Goal: Check status: Check status

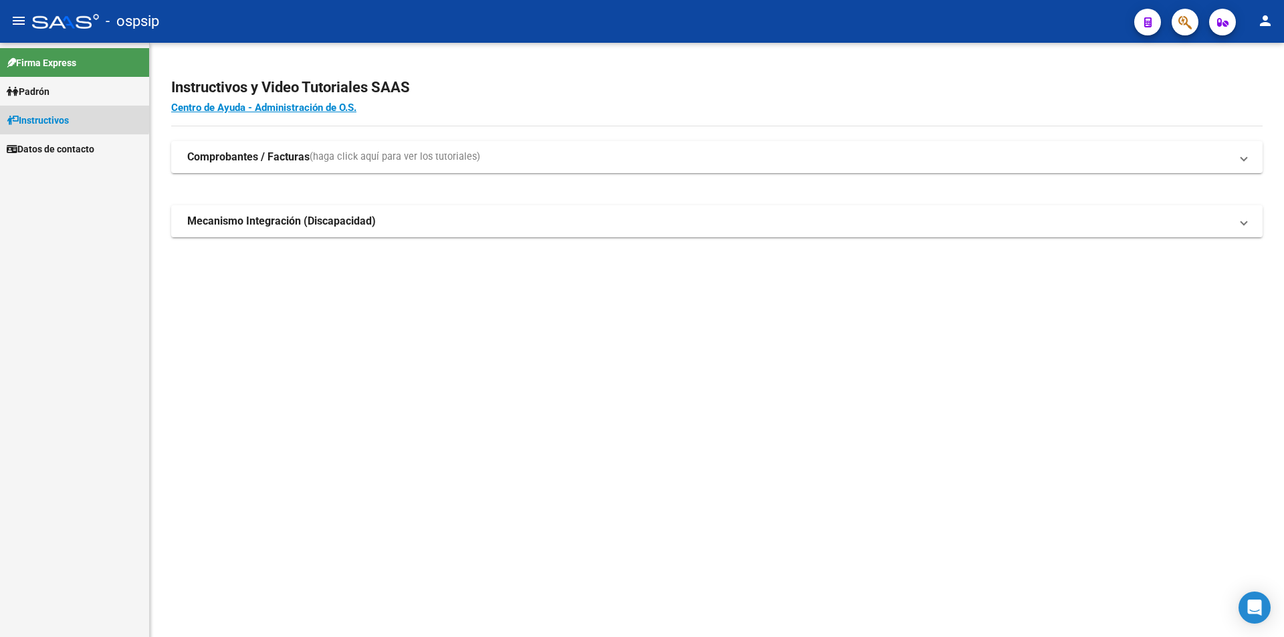
click at [57, 117] on span "Instructivos" at bounding box center [38, 120] width 62 height 15
click at [44, 91] on span "Padrón" at bounding box center [28, 91] width 43 height 15
click at [58, 116] on link "Afiliados Empadronados" at bounding box center [74, 120] width 149 height 29
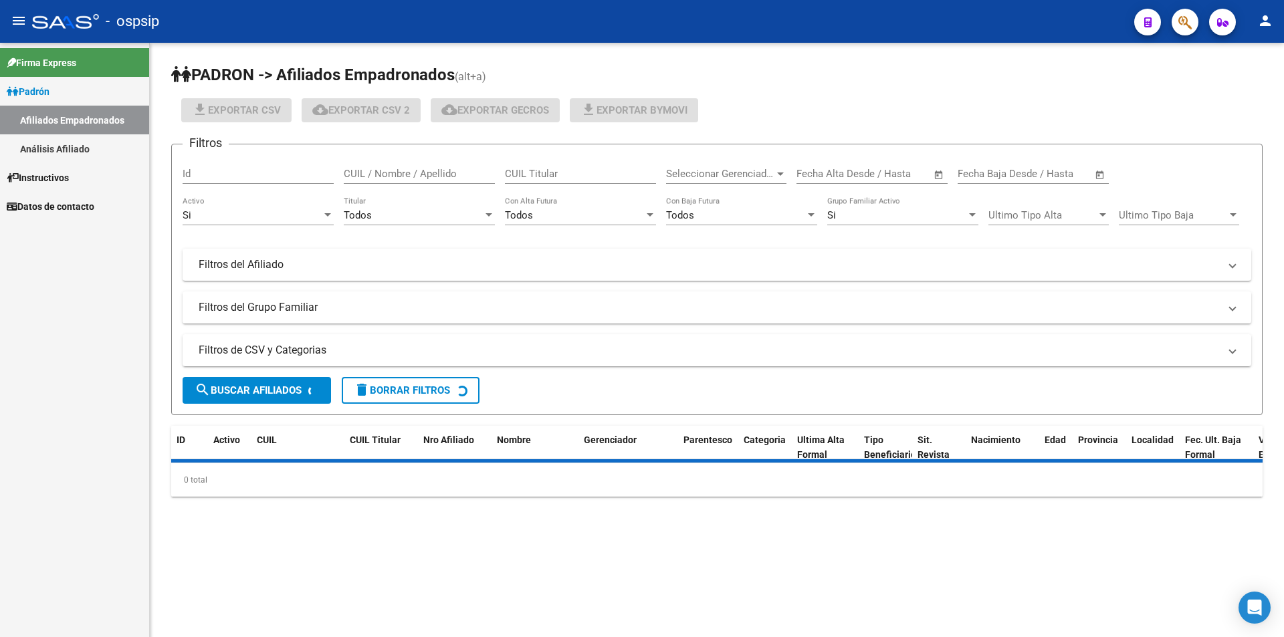
click at [70, 141] on link "Análisis Afiliado" at bounding box center [74, 148] width 149 height 29
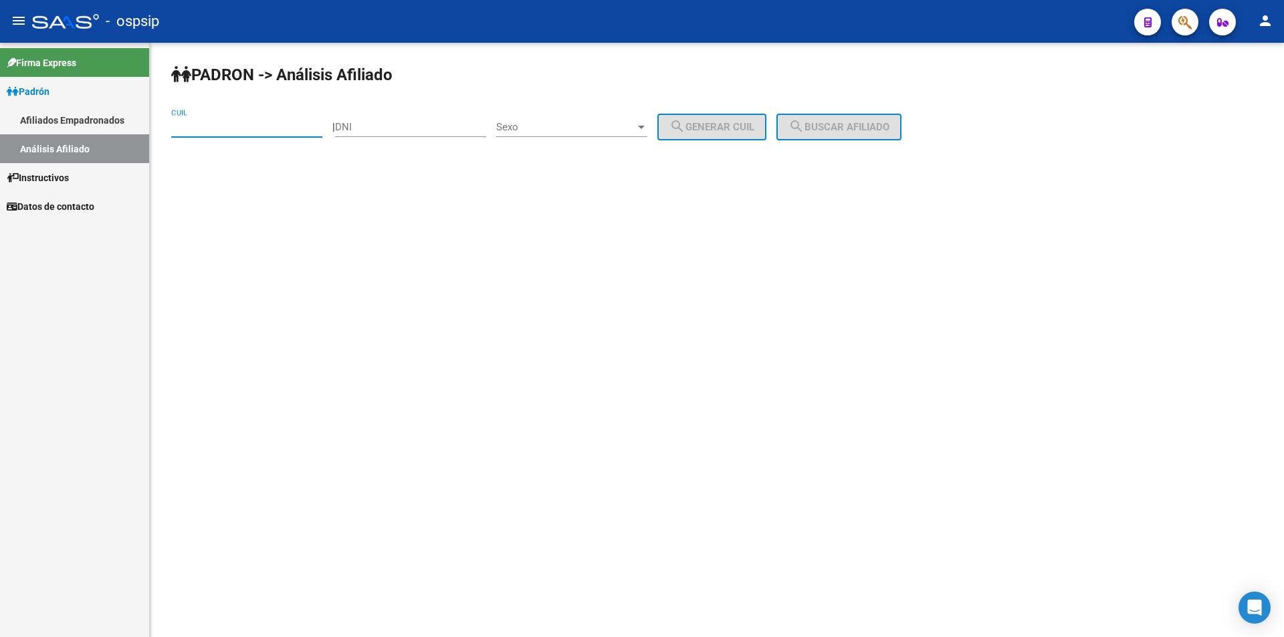
click at [227, 130] on input "CUIL" at bounding box center [246, 127] width 151 height 12
paste input "20-42826649-9"
type input "20-42826649-9"
click at [881, 122] on span "search Buscar afiliado" at bounding box center [838, 127] width 101 height 12
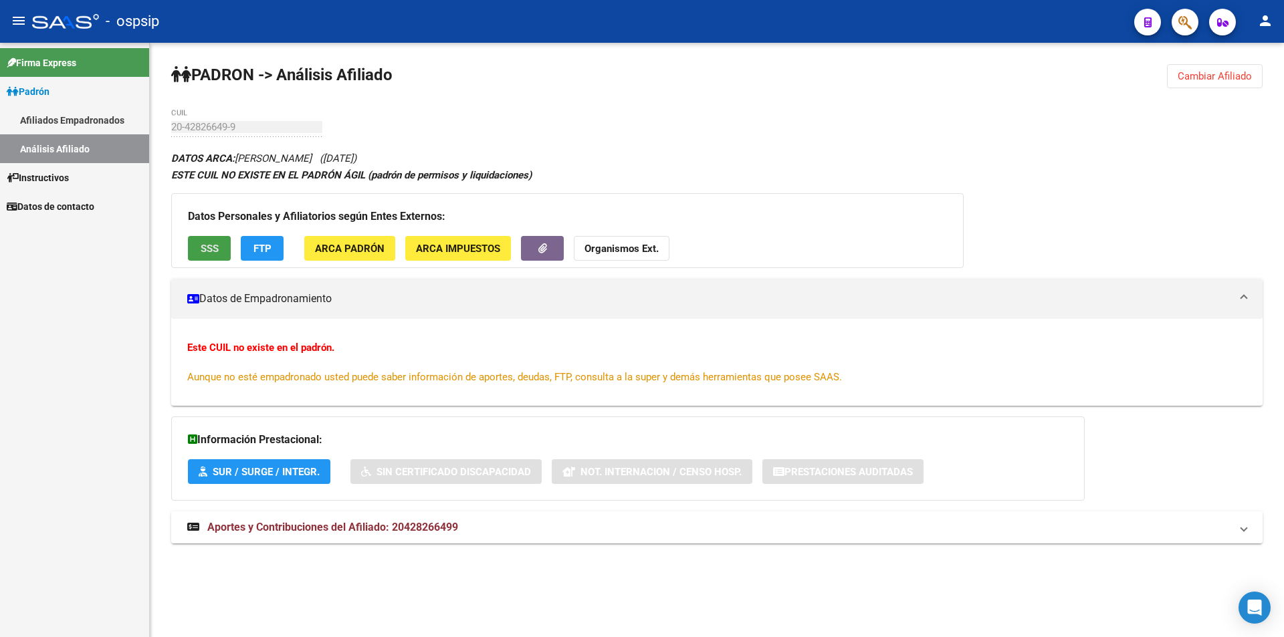
click at [199, 240] on button "SSS" at bounding box center [209, 248] width 43 height 25
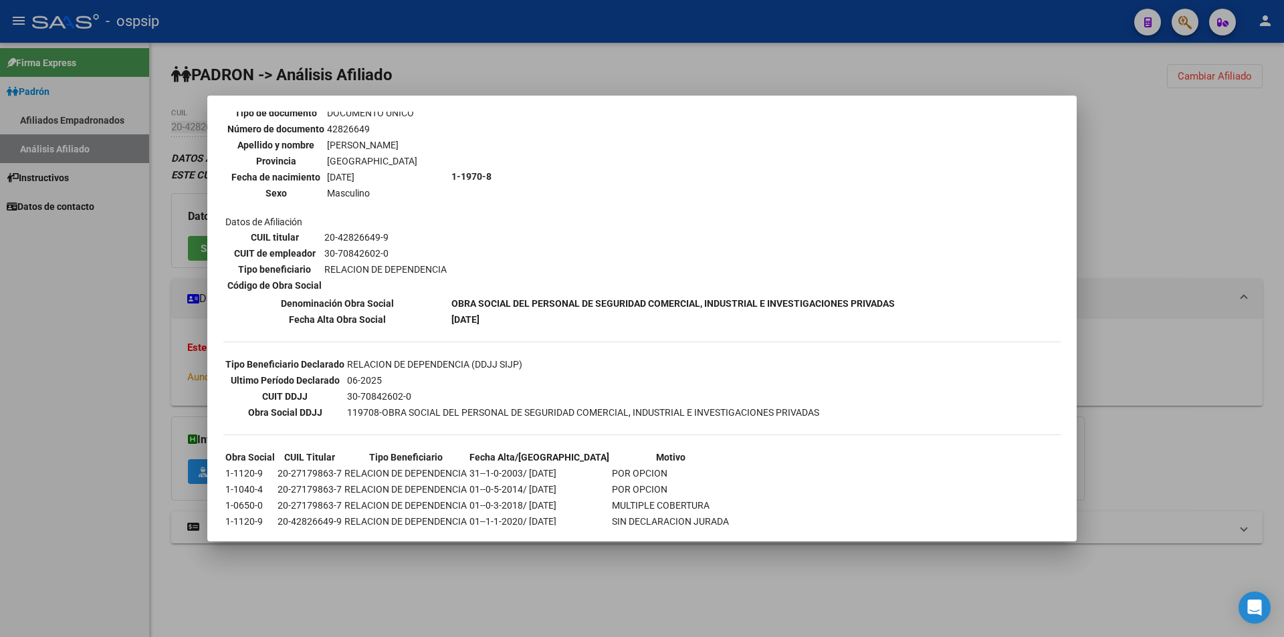
scroll to position [134, 0]
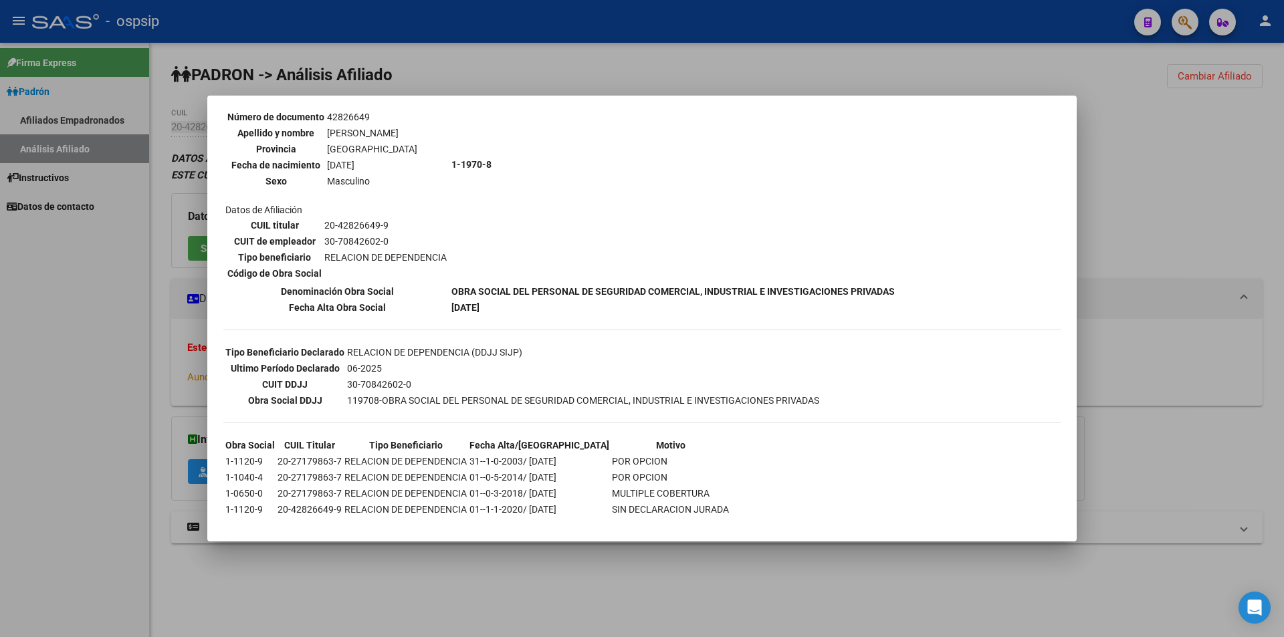
click at [864, 34] on div at bounding box center [642, 318] width 1284 height 637
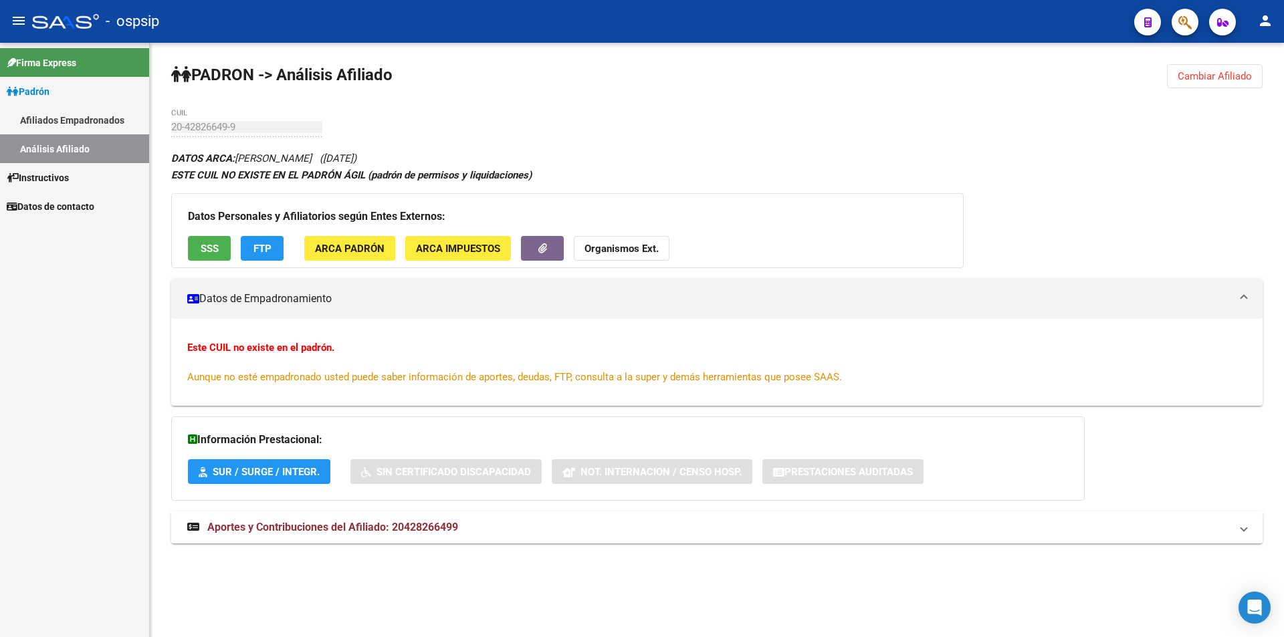
drag, startPoint x: 215, startPoint y: 248, endPoint x: 136, endPoint y: 165, distance: 114.4
click at [154, 172] on div "PADRON -> Análisis Afiliado Cambiar Afiliado 20-42826649-9 CUIL DATOS ARCA: [PE…" at bounding box center [717, 316] width 1134 height 547
click at [62, 124] on link "Afiliados Empadronados" at bounding box center [74, 120] width 149 height 29
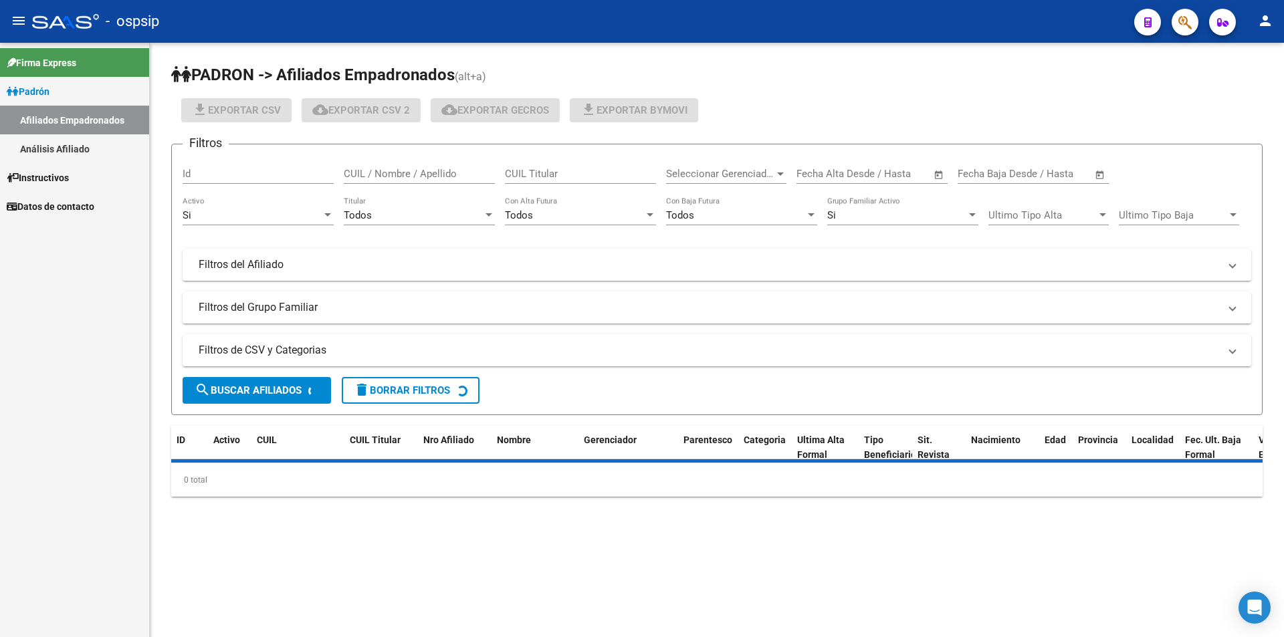
click at [60, 144] on link "Análisis Afiliado" at bounding box center [74, 148] width 149 height 29
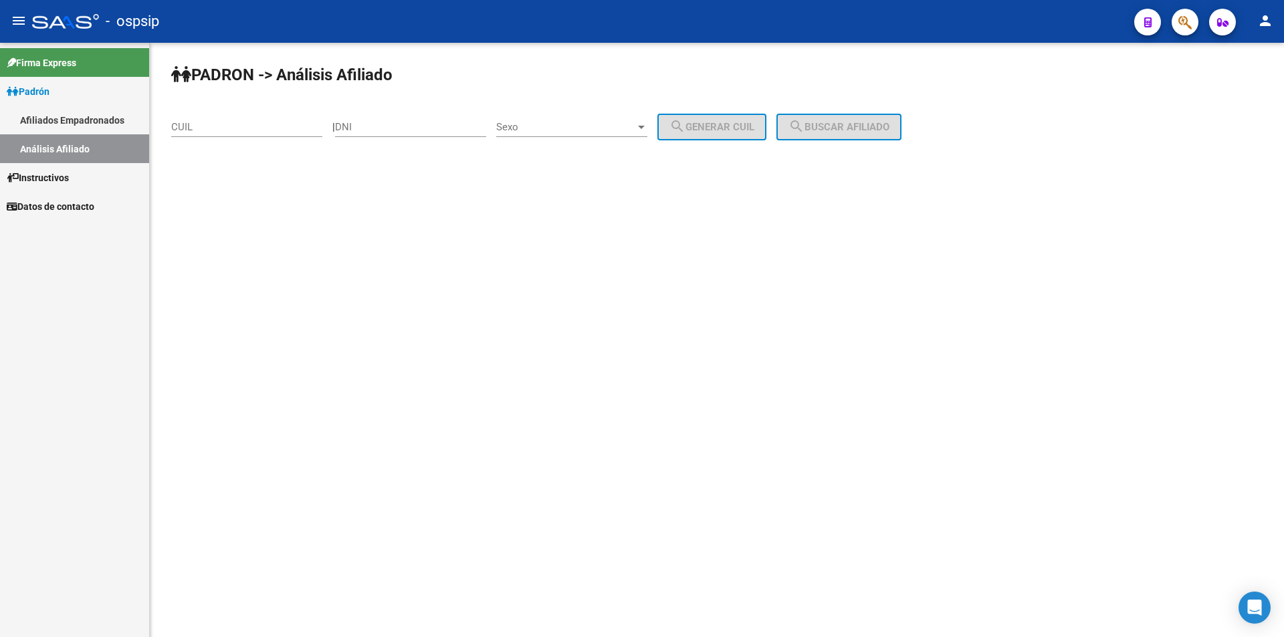
click at [210, 122] on input "CUIL" at bounding box center [246, 127] width 151 height 12
paste input "20-38014498-1"
type input "20-38014498-1"
click at [886, 116] on button "search Buscar afiliado" at bounding box center [838, 127] width 125 height 27
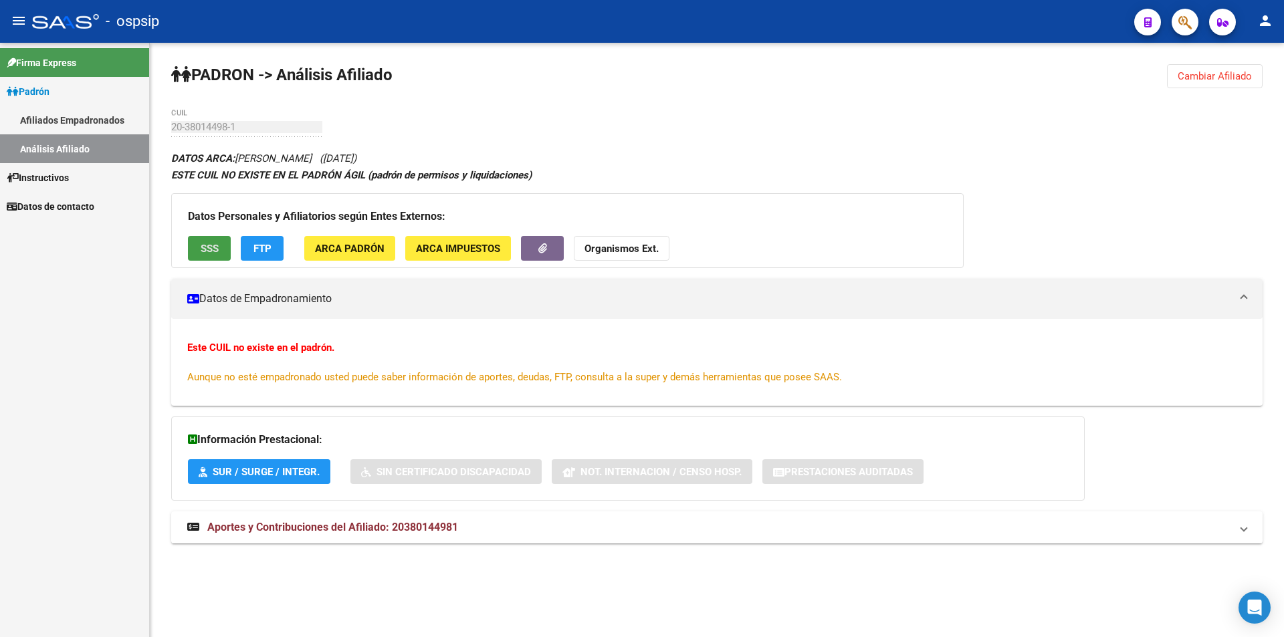
click at [221, 244] on button "SSS" at bounding box center [209, 248] width 43 height 25
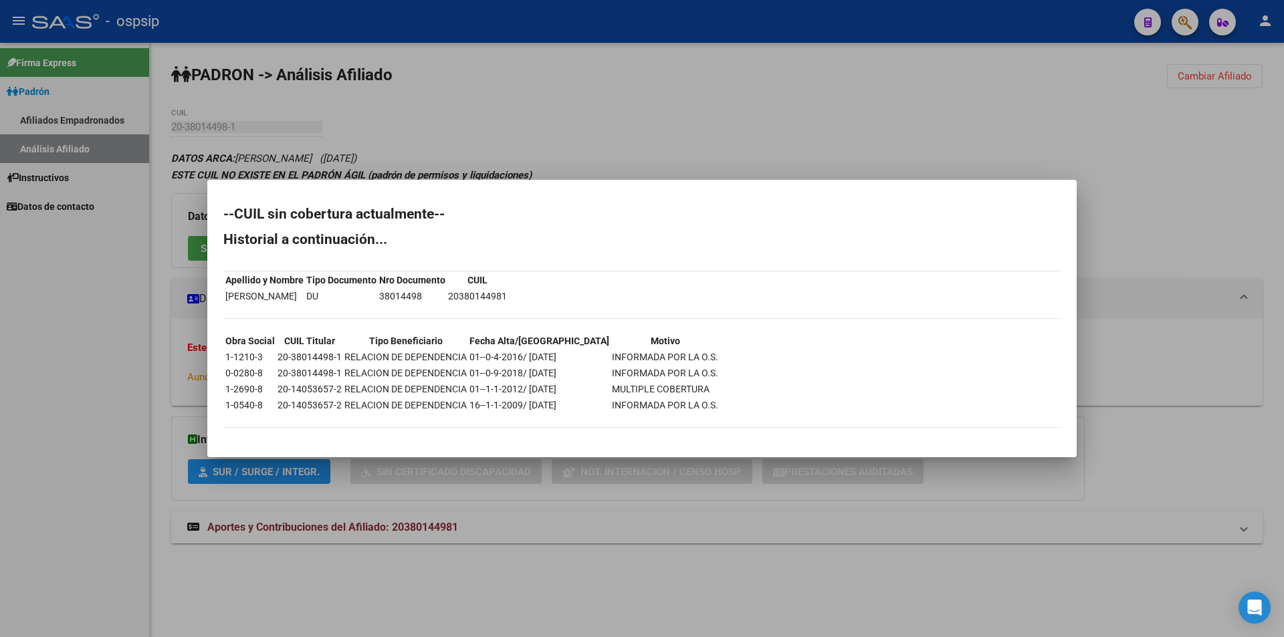
click at [492, 126] on div at bounding box center [642, 318] width 1284 height 637
